Goal: Transaction & Acquisition: Subscribe to service/newsletter

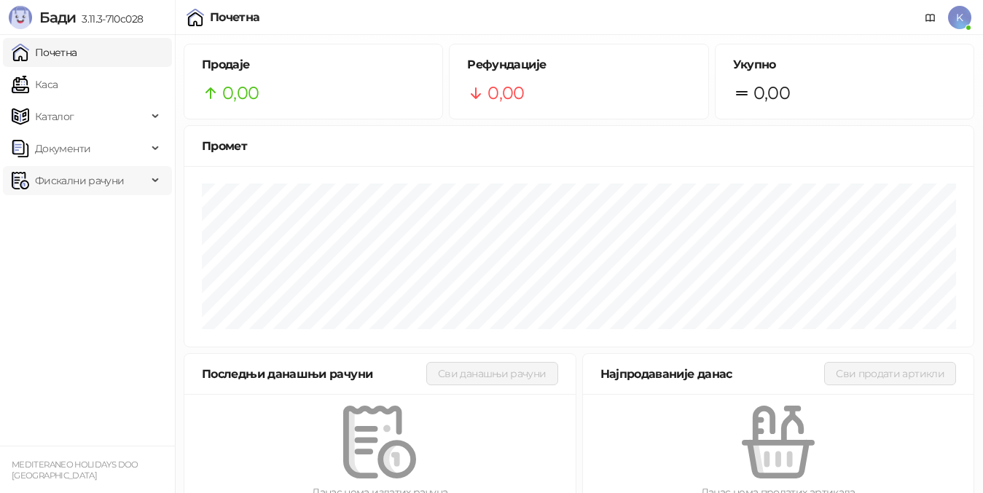
click at [108, 186] on span "Фискални рачуни" at bounding box center [79, 180] width 89 height 29
click at [111, 207] on link "Издати рачуни" at bounding box center [66, 212] width 98 height 29
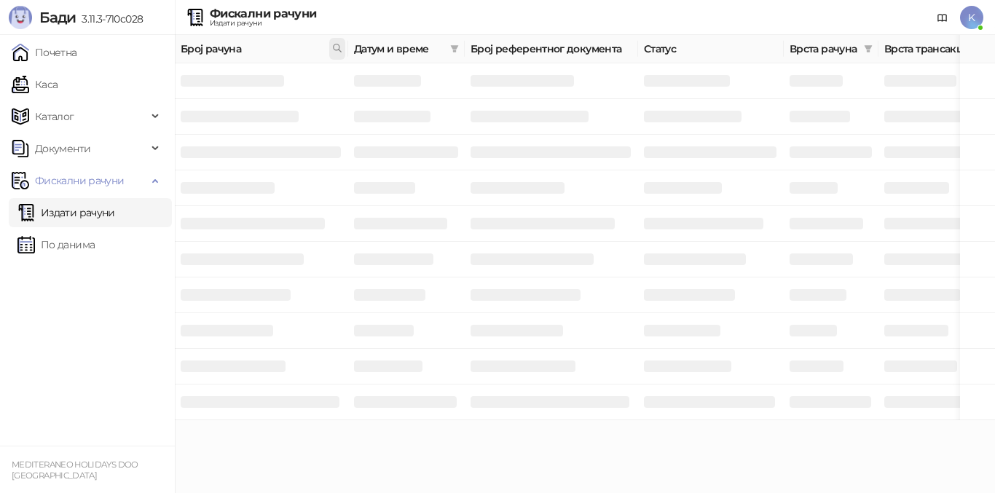
click at [335, 47] on icon at bounding box center [337, 48] width 10 height 10
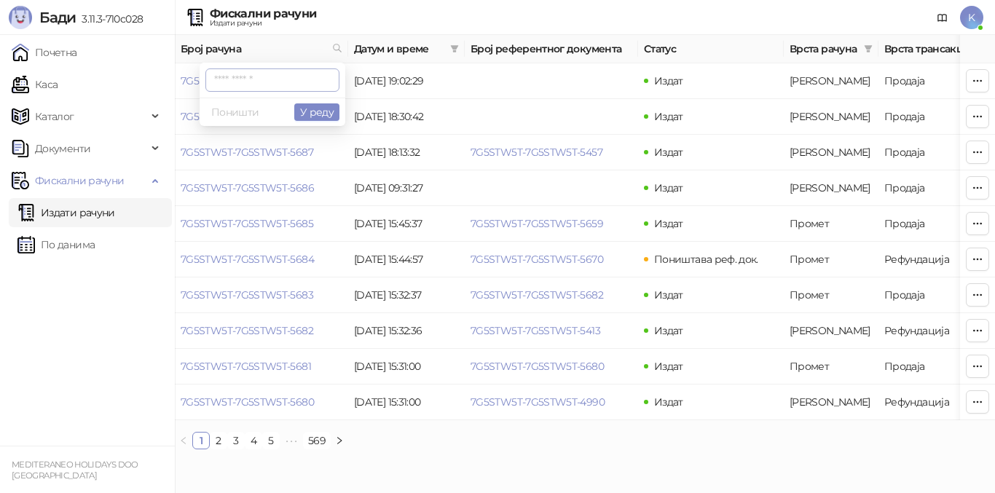
click at [218, 80] on input "text" at bounding box center [272, 79] width 134 height 23
type input "**********"
click at [305, 114] on button "У реду" at bounding box center [316, 111] width 45 height 17
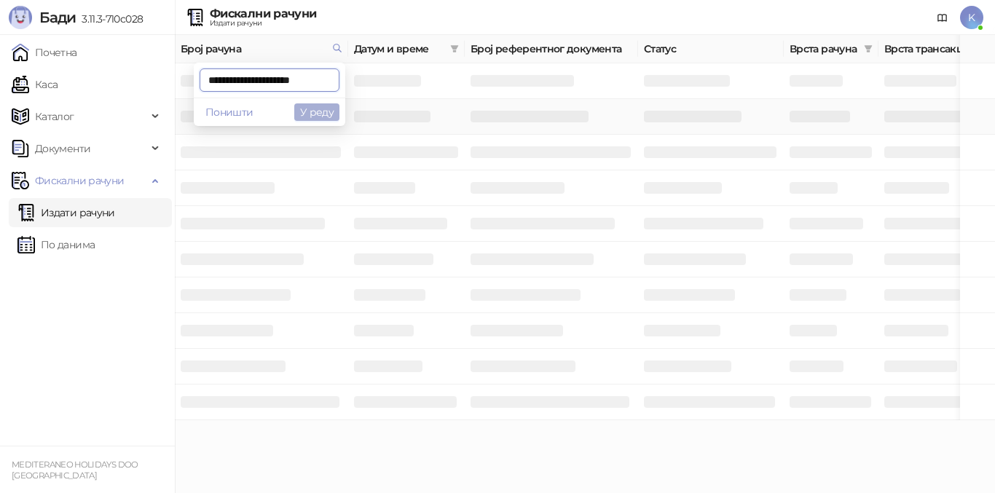
scroll to position [0, 7]
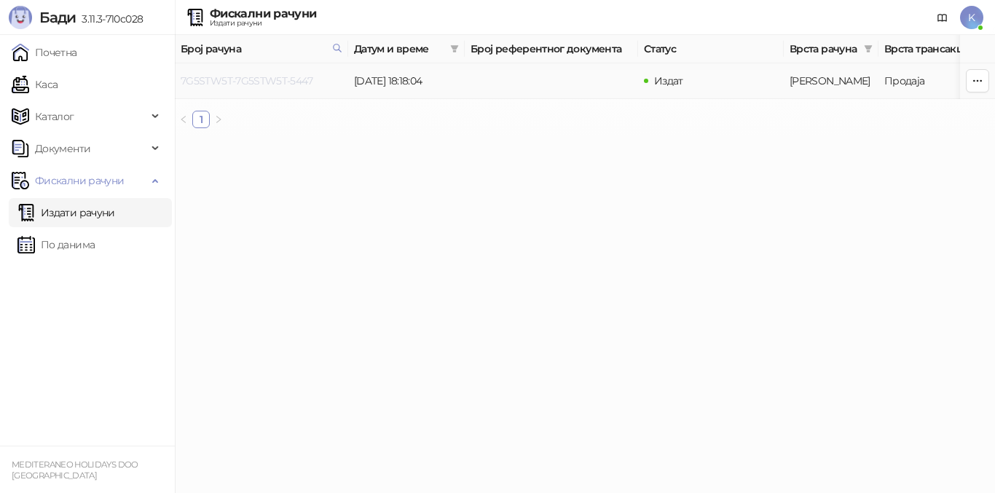
click at [279, 82] on link "7G5STW5T-7G5STW5T-5447" at bounding box center [247, 80] width 132 height 13
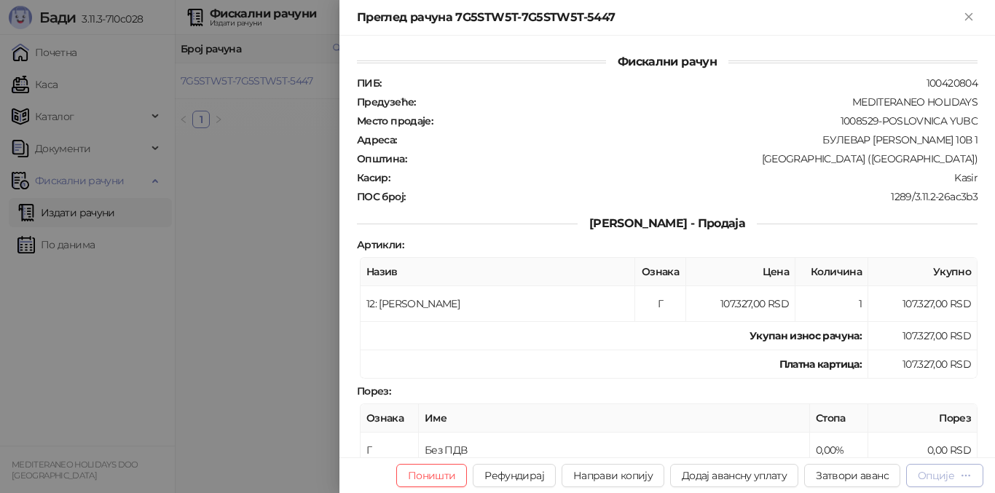
click at [946, 485] on button "Опције" at bounding box center [944, 475] width 77 height 23
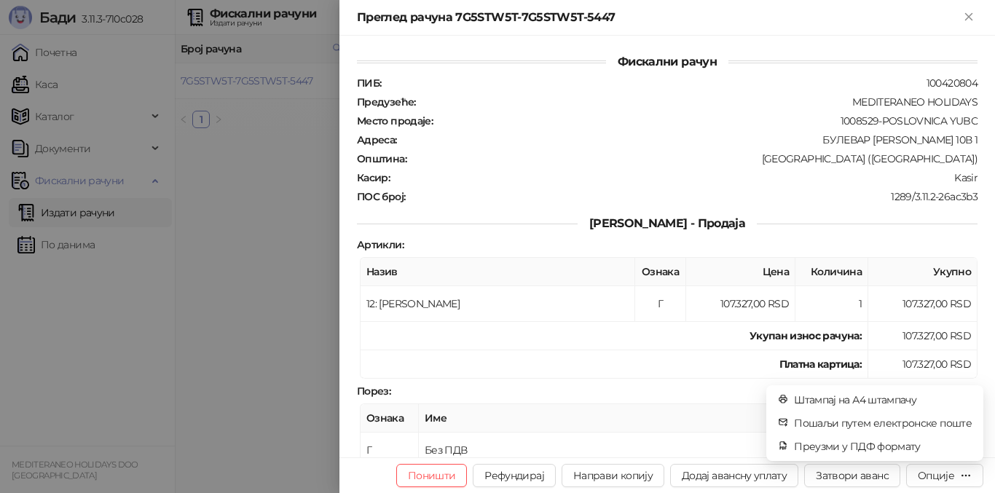
click at [704, 415] on th "Име" at bounding box center [614, 418] width 391 height 28
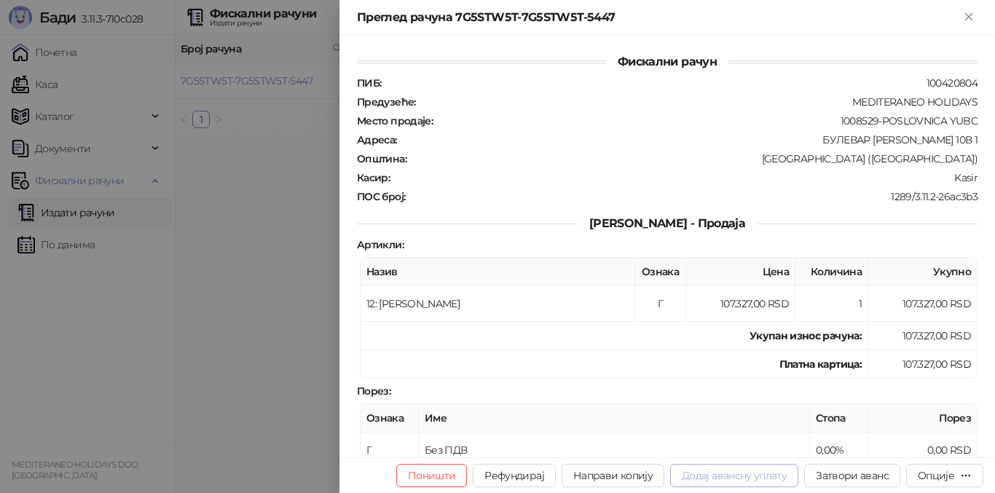
click at [743, 481] on button "Додај авансну уплату" at bounding box center [734, 475] width 128 height 23
type input "**********"
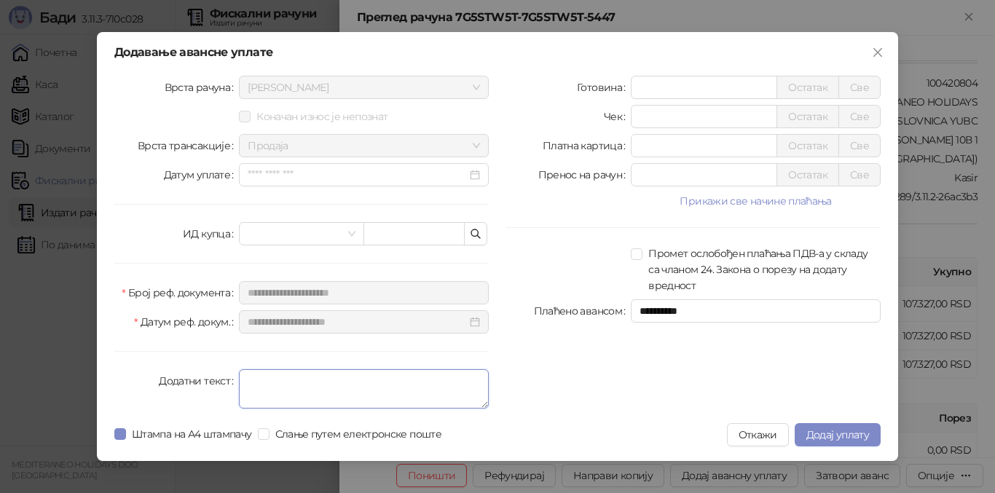
click at [262, 373] on textarea "Додатни текст" at bounding box center [364, 388] width 250 height 39
type textarea "*********"
click at [603, 410] on div "**********" at bounding box center [694, 245] width 392 height 339
click at [643, 150] on input "*" at bounding box center [704, 146] width 145 height 22
type input "******"
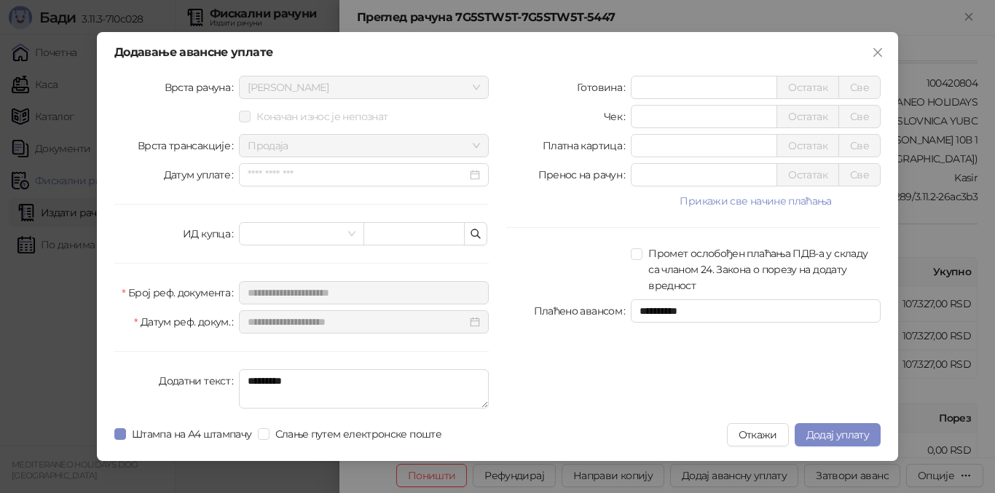
click at [690, 337] on div "**********" at bounding box center [694, 245] width 392 height 339
click at [839, 433] on span "Додај уплату" at bounding box center [838, 434] width 63 height 13
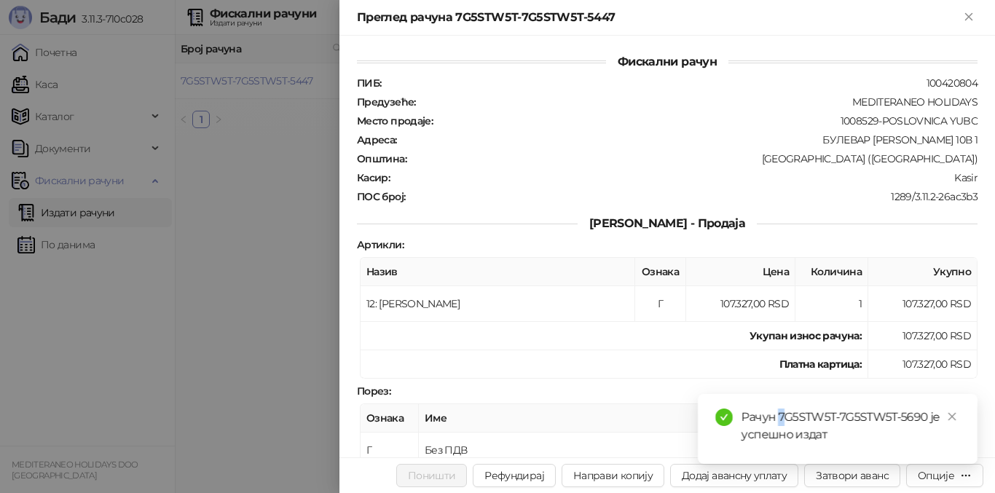
drag, startPoint x: 778, startPoint y: 417, endPoint x: 823, endPoint y: 417, distance: 44.4
click at [823, 416] on div "Рачун 7G5STW5T-7G5STW5T-5690 је успешно издат" at bounding box center [851, 426] width 219 height 35
drag, startPoint x: 287, startPoint y: 414, endPoint x: 758, endPoint y: 428, distance: 471.6
click at [298, 418] on div at bounding box center [497, 246] width 995 height 493
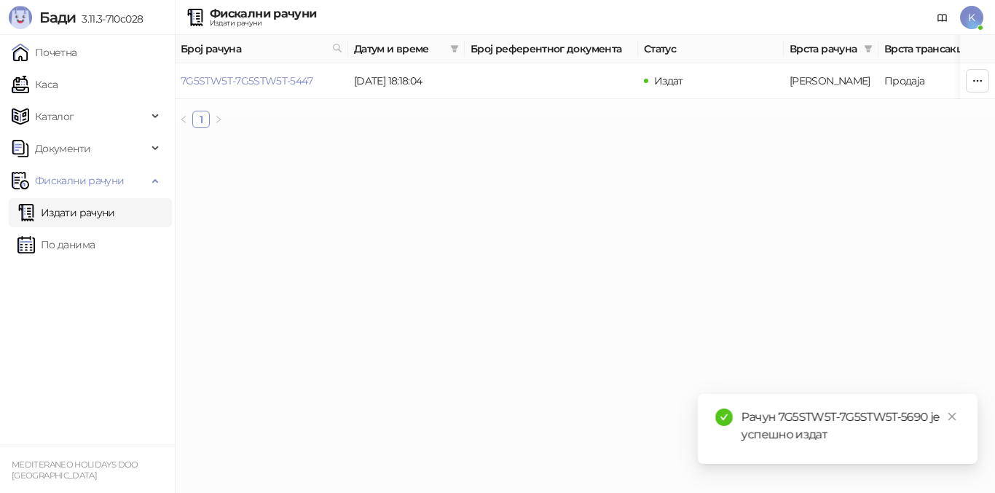
click at [107, 211] on link "Издати рачуни" at bounding box center [66, 212] width 98 height 29
drag, startPoint x: 105, startPoint y: 213, endPoint x: 92, endPoint y: 148, distance: 66.9
click at [104, 213] on link "Издати рачуни" at bounding box center [66, 212] width 98 height 29
click at [93, 215] on link "Издати рачуни" at bounding box center [66, 212] width 98 height 29
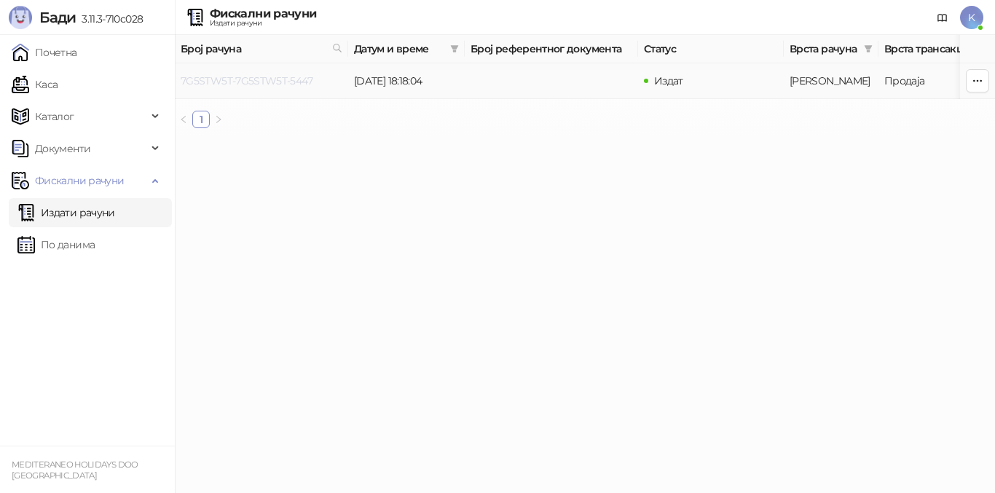
click at [291, 77] on link "7G5STW5T-7G5STW5T-5447" at bounding box center [247, 80] width 132 height 13
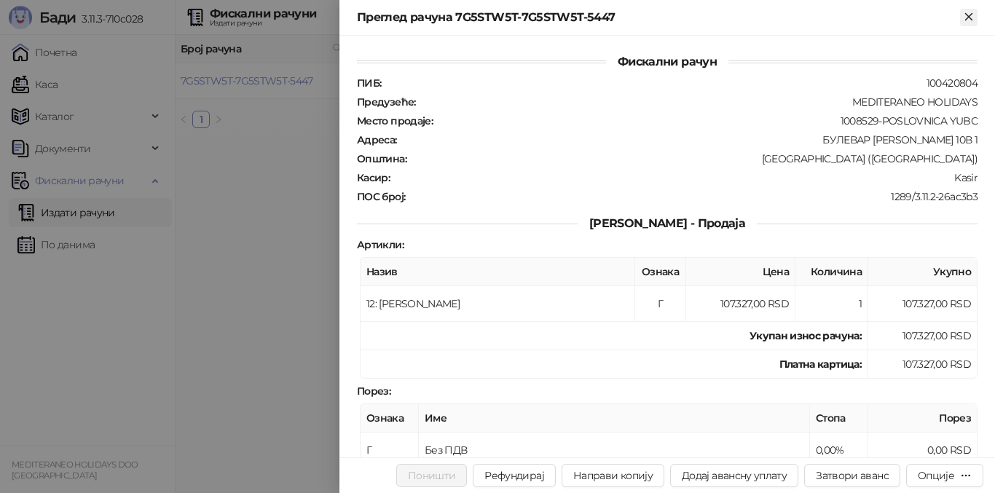
click at [971, 20] on icon "Close" at bounding box center [968, 16] width 13 height 13
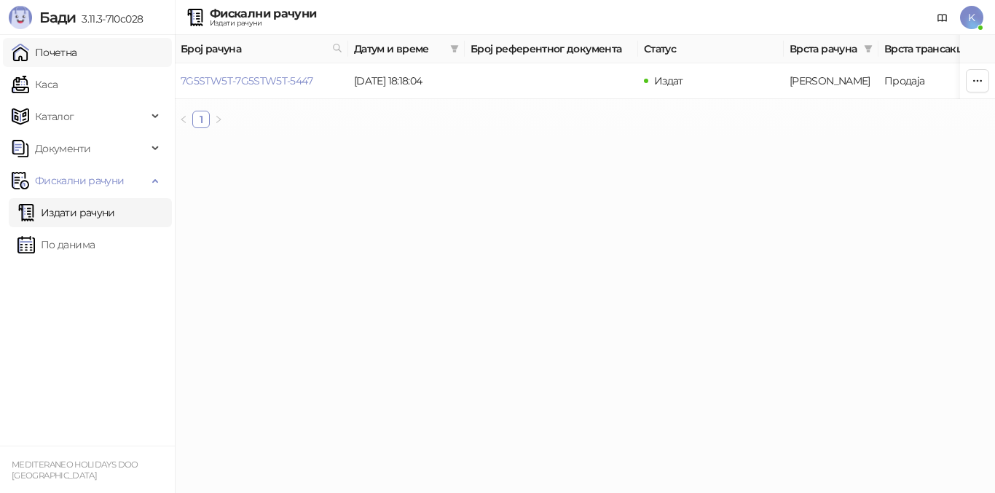
click at [74, 52] on link "Почетна" at bounding box center [45, 52] width 66 height 29
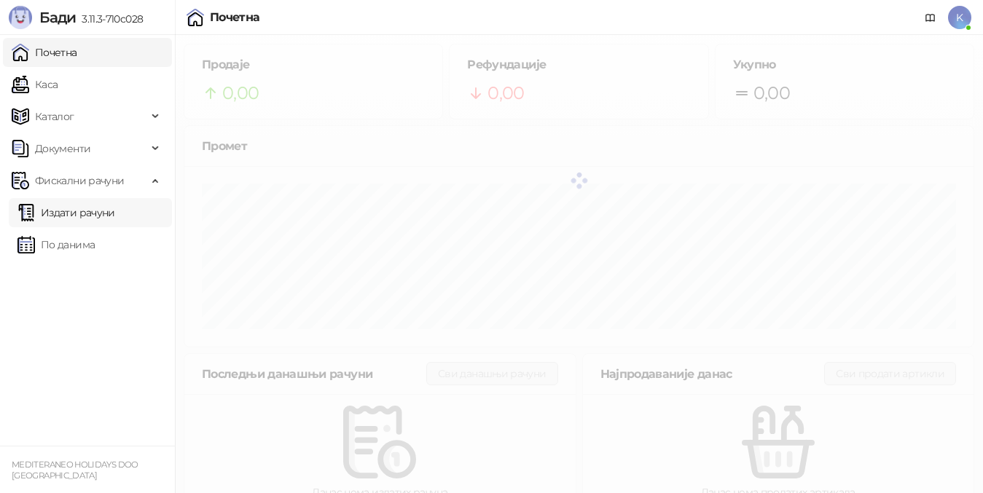
click at [87, 210] on link "Издати рачуни" at bounding box center [66, 212] width 98 height 29
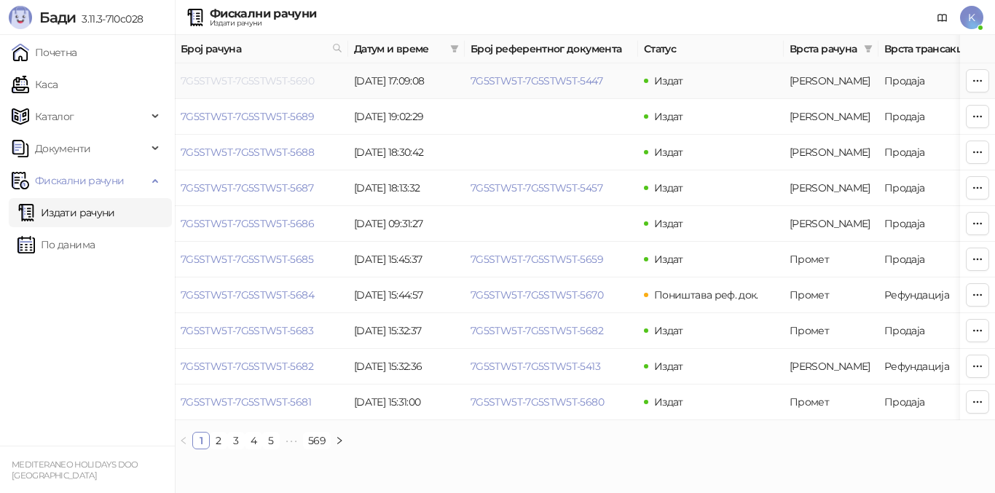
click at [287, 87] on link "7G5STW5T-7G5STW5T-5690" at bounding box center [247, 80] width 133 height 13
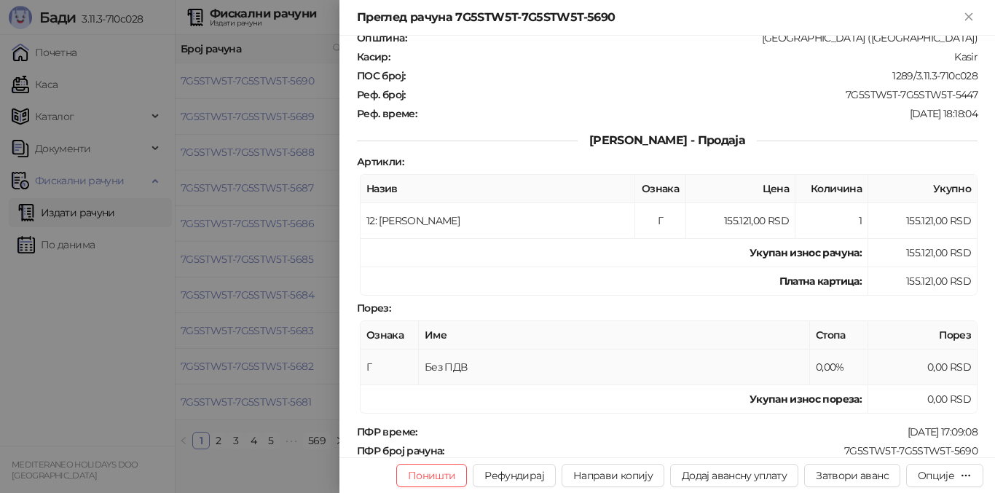
scroll to position [146, 0]
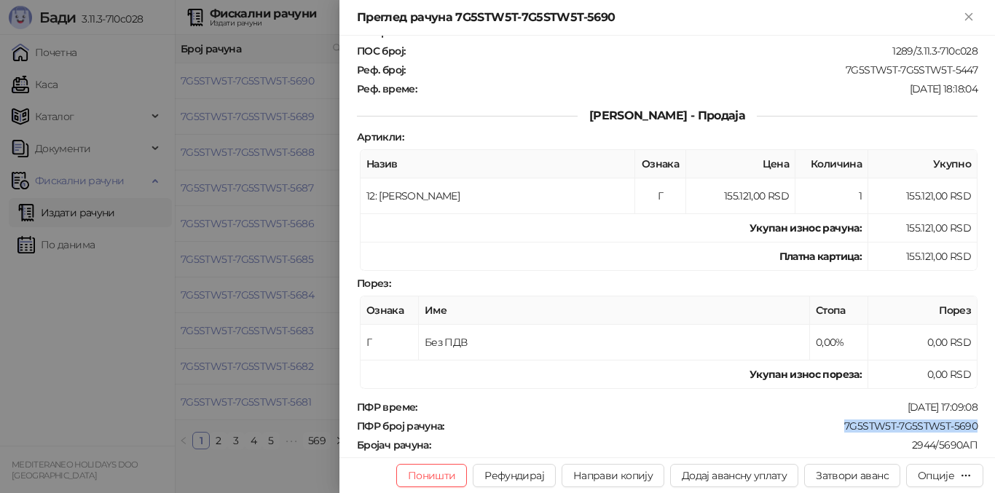
drag, startPoint x: 833, startPoint y: 424, endPoint x: 969, endPoint y: 427, distance: 136.3
click at [969, 427] on div "Фискални рачун ПИБ : 100420804 Предузеће : MEDITERANEO HOLIDAYS Место продаје :…" at bounding box center [668, 247] width 656 height 422
copy div "7G5STW5T-7G5STW5T-5690"
click at [941, 479] on div "Опције" at bounding box center [936, 475] width 36 height 13
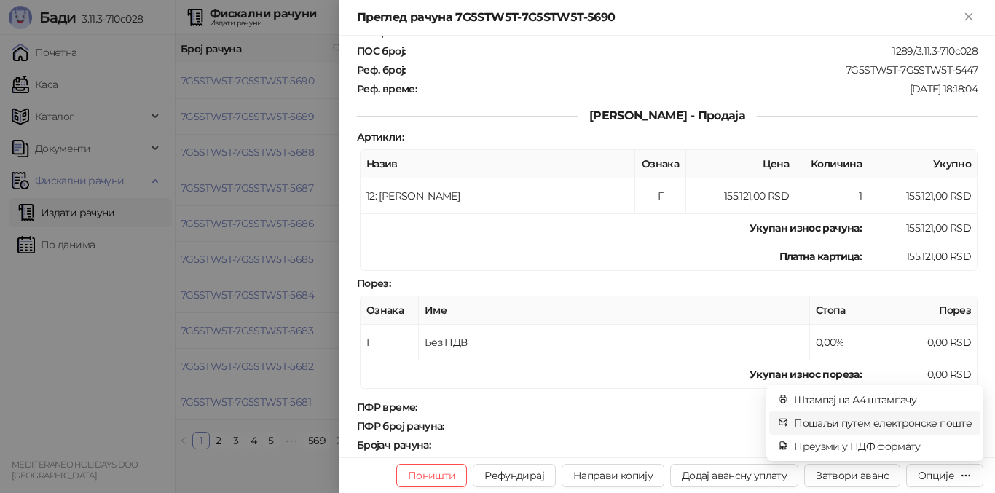
click at [888, 421] on span "Пошаљи путем електронске поште" at bounding box center [883, 423] width 178 height 16
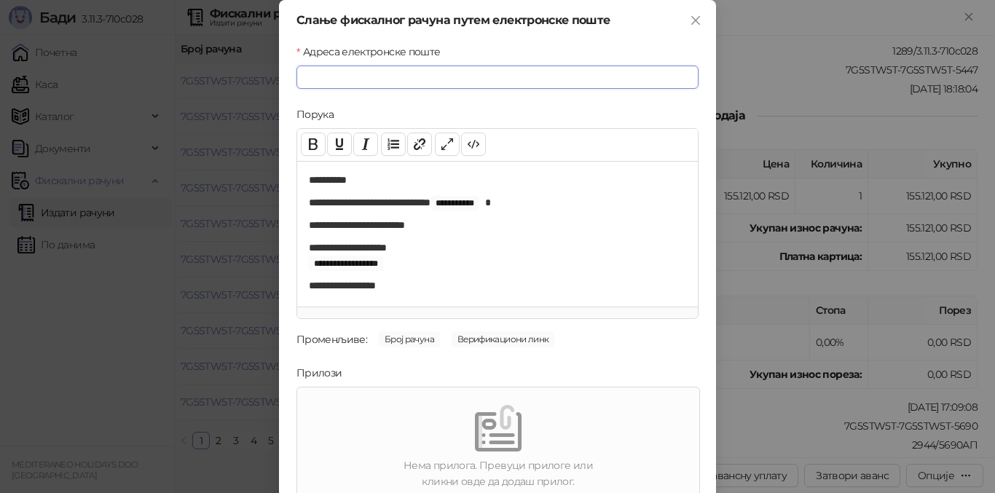
click at [327, 79] on input "Адреса електронске поште" at bounding box center [498, 77] width 402 height 23
paste input "**********"
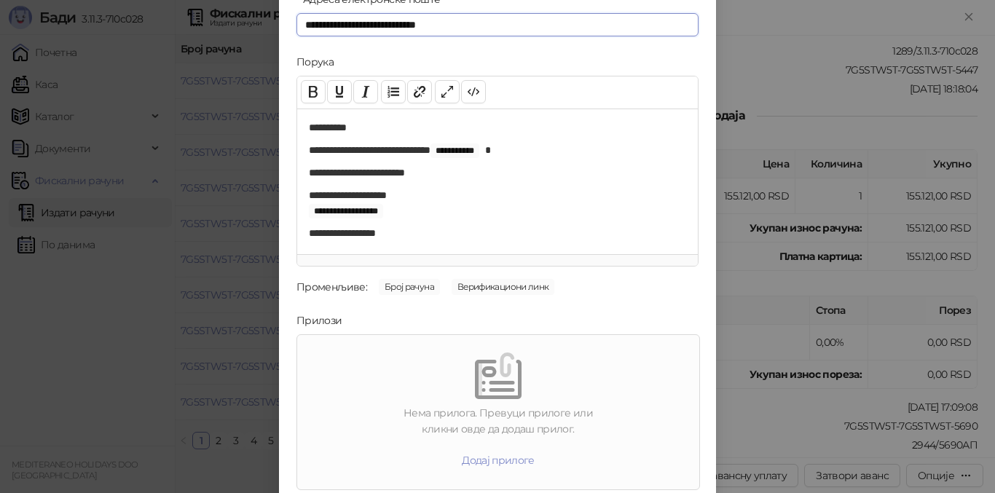
scroll to position [105, 0]
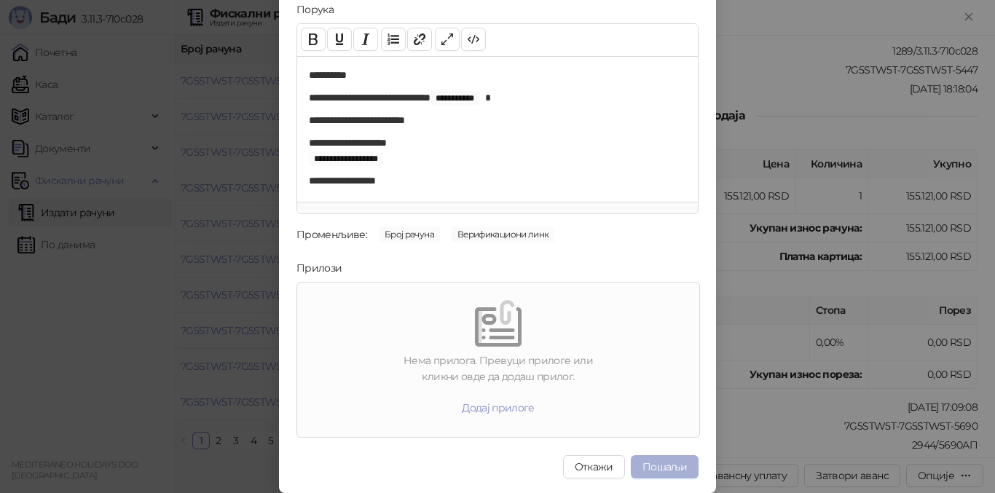
type input "**********"
click at [660, 463] on button "Пошаљи" at bounding box center [665, 466] width 68 height 23
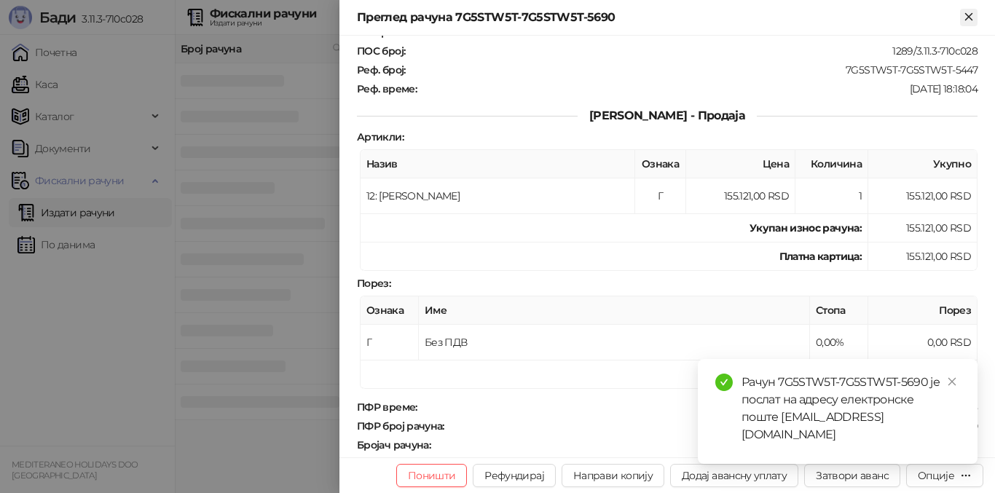
click at [966, 18] on icon "Close" at bounding box center [968, 16] width 13 height 13
